Goal: Navigation & Orientation: Find specific page/section

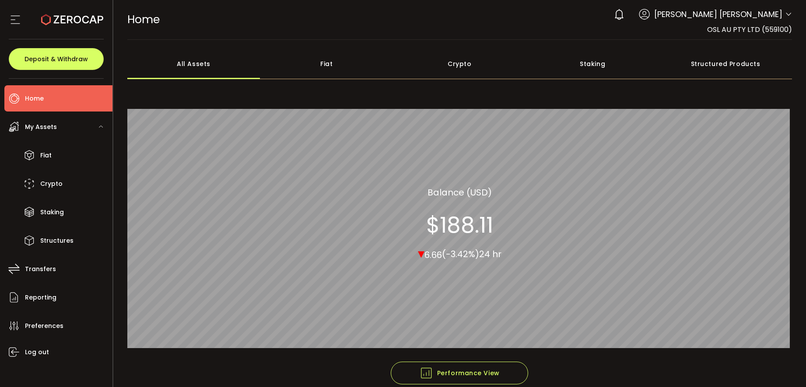
click at [14, 17] on icon at bounding box center [15, 19] width 13 height 13
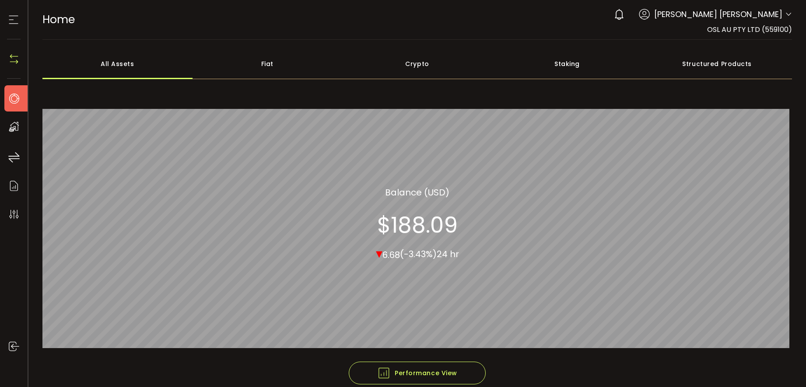
click at [14, 17] on icon at bounding box center [13, 19] width 13 height 13
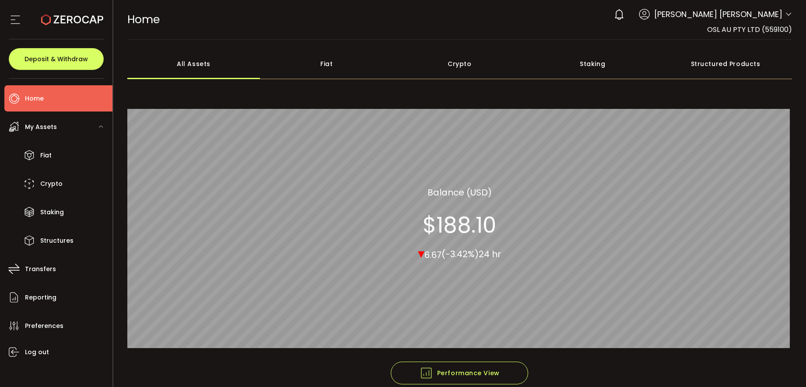
scroll to position [44, 0]
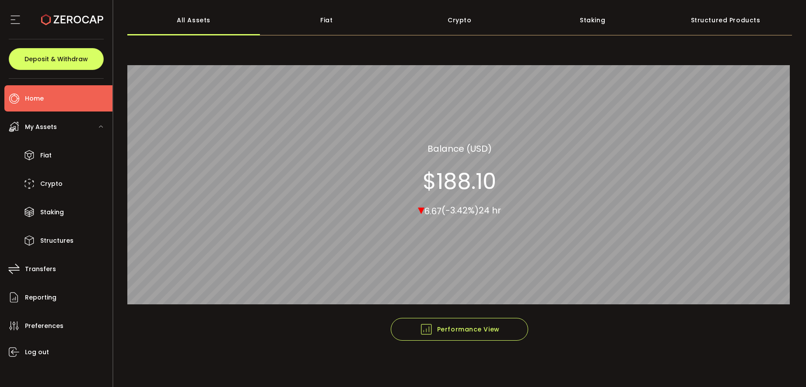
click at [57, 126] on div "My Assets" at bounding box center [58, 127] width 108 height 26
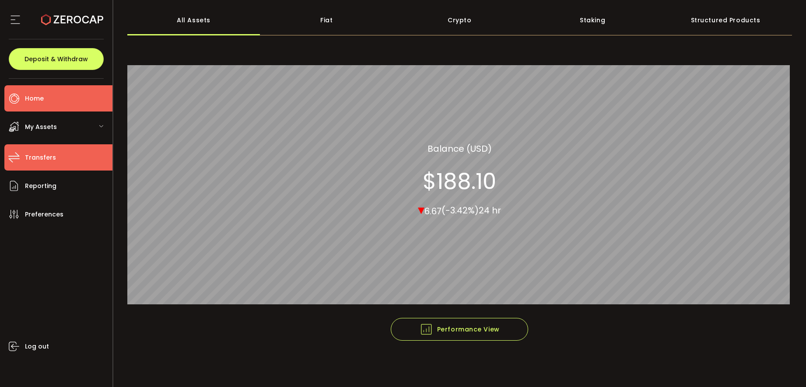
click at [33, 158] on span "Transfers" at bounding box center [40, 157] width 31 height 13
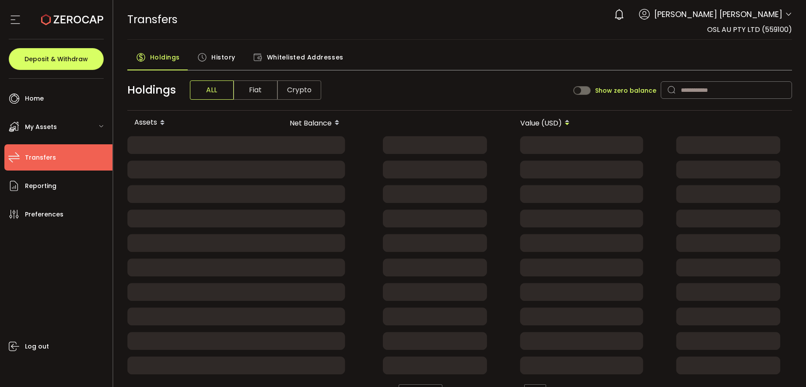
click at [38, 158] on span "Transfers" at bounding box center [40, 157] width 31 height 13
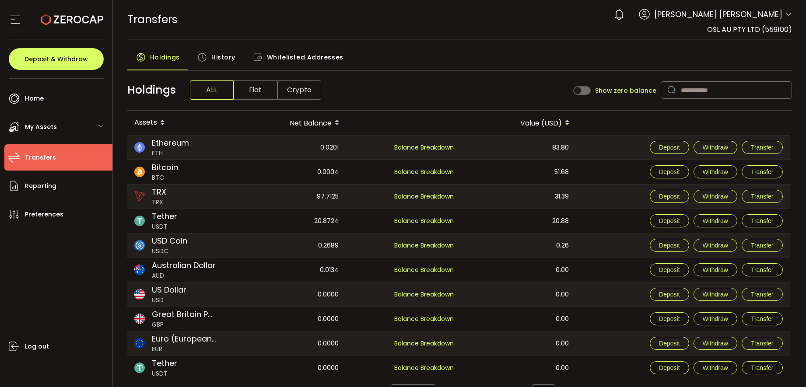
click at [389, 95] on div "Holdings ALL Fiat Crypto Show zero balance" at bounding box center [459, 90] width 665 height 41
click at [29, 126] on span "My Assets" at bounding box center [41, 127] width 32 height 13
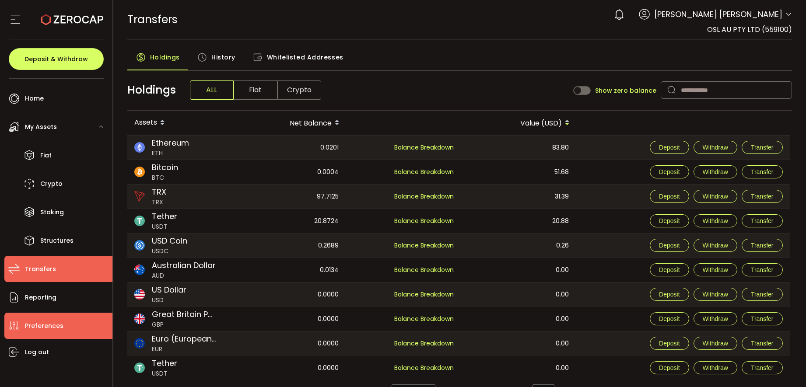
click at [36, 329] on span "Preferences" at bounding box center [44, 326] width 38 height 13
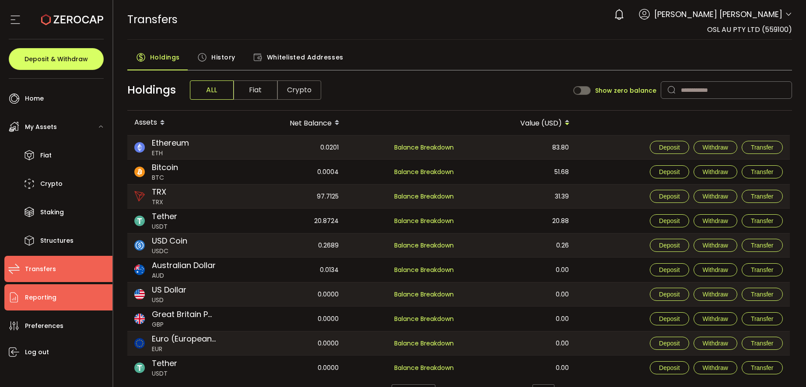
click at [43, 293] on span "Reporting" at bounding box center [40, 297] width 31 height 13
